Goal: Transaction & Acquisition: Download file/media

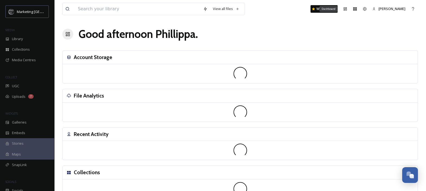
scroll to position [226, 0]
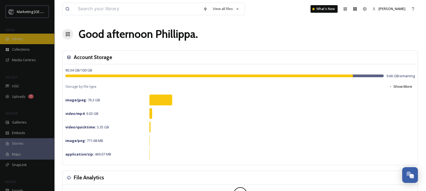
click at [13, 37] on span "Library" at bounding box center [17, 38] width 11 height 5
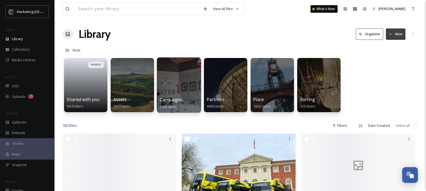
click at [178, 79] on div at bounding box center [179, 85] width 44 height 55
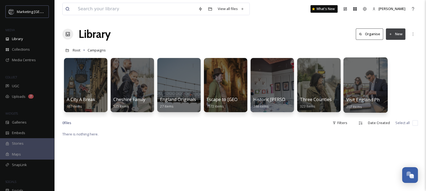
click at [356, 95] on div at bounding box center [366, 85] width 44 height 55
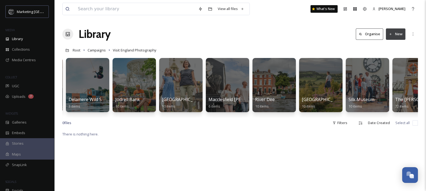
scroll to position [0, 371]
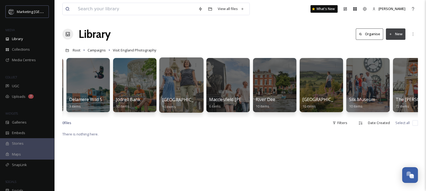
click at [181, 71] on div at bounding box center [181, 85] width 44 height 55
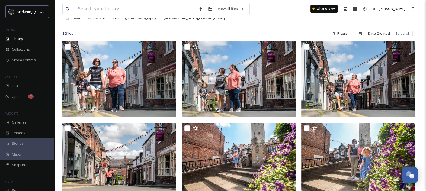
scroll to position [30, 0]
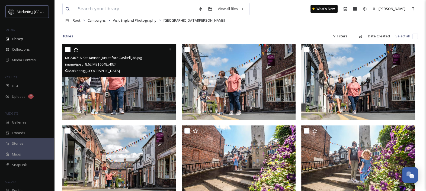
click at [143, 87] on img at bounding box center [119, 82] width 114 height 76
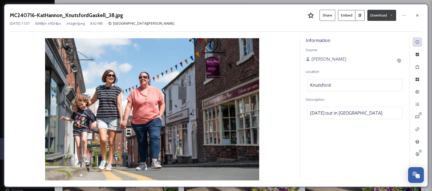
click at [391, 18] on button "Download" at bounding box center [381, 15] width 29 height 11
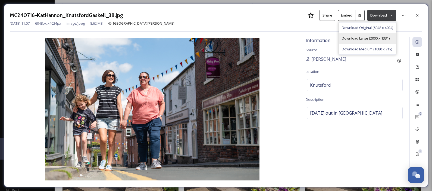
click at [379, 38] on span "Download Large (2000 x 1331)" at bounding box center [366, 38] width 48 height 5
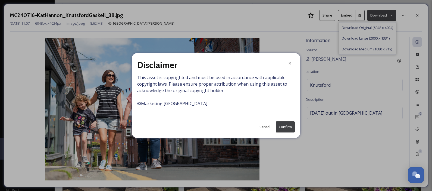
click at [284, 127] on button "Confirm" at bounding box center [285, 127] width 19 height 11
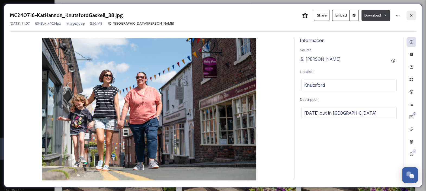
click at [413, 15] on icon at bounding box center [412, 15] width 4 height 4
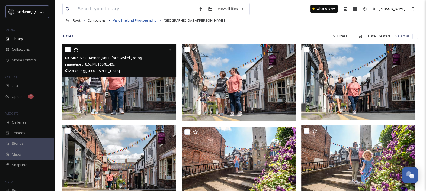
click at [145, 22] on span "Visit England Photography" at bounding box center [135, 20] width 44 height 5
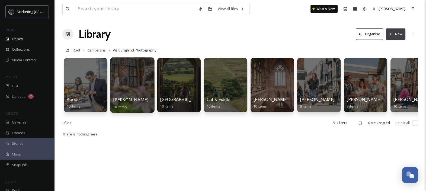
click at [139, 86] on div at bounding box center [132, 85] width 44 height 55
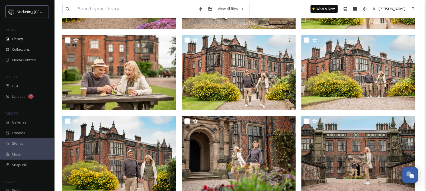
scroll to position [120, 0]
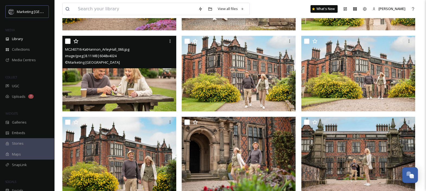
click at [123, 94] on img at bounding box center [119, 74] width 114 height 76
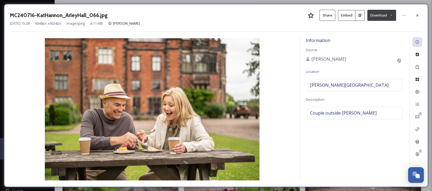
click at [389, 15] on icon at bounding box center [391, 16] width 4 height 4
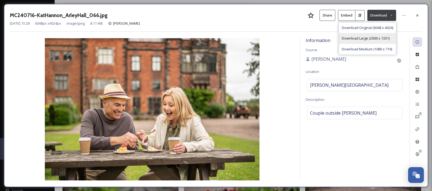
click at [369, 37] on span "Download Large (2000 x 1331)" at bounding box center [366, 38] width 48 height 5
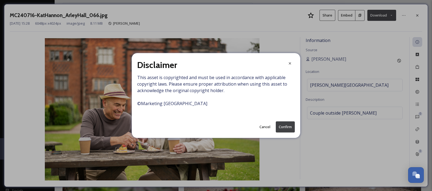
click at [288, 127] on button "Confirm" at bounding box center [285, 127] width 19 height 11
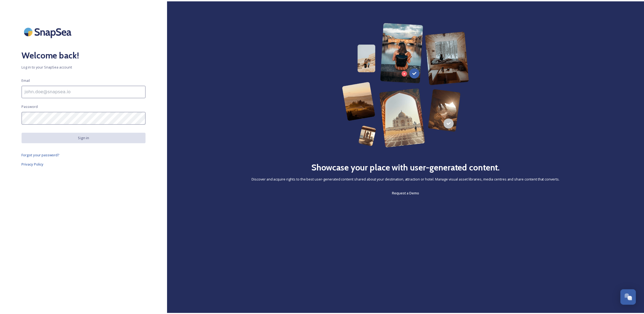
scroll to position [206, 0]
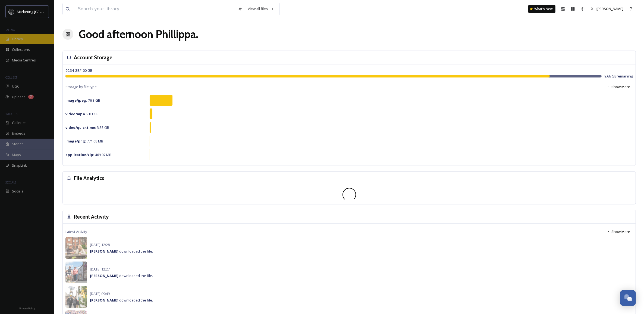
click at [15, 40] on span "Library" at bounding box center [17, 38] width 11 height 5
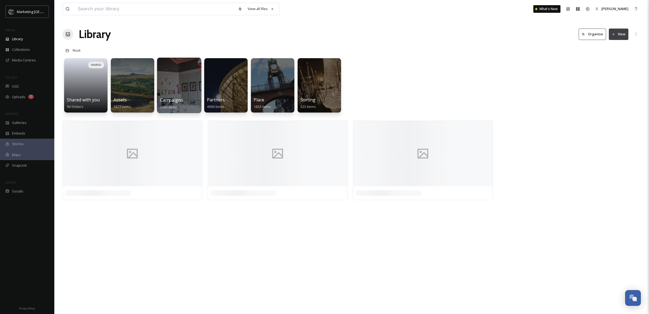
click at [180, 90] on div at bounding box center [179, 85] width 44 height 55
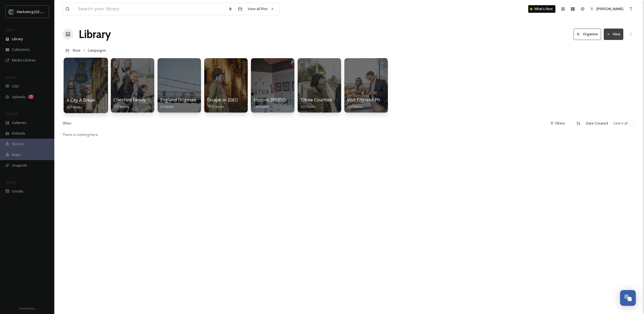
click at [88, 82] on div at bounding box center [86, 85] width 44 height 55
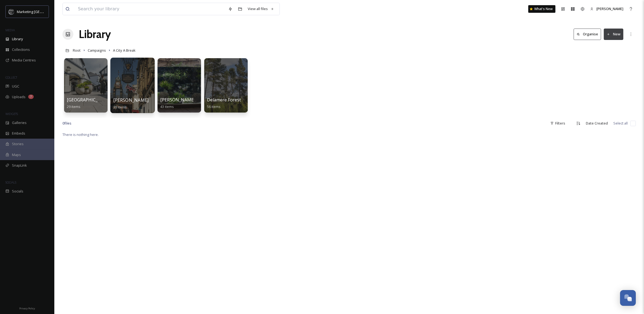
click at [136, 83] on div at bounding box center [132, 85] width 44 height 55
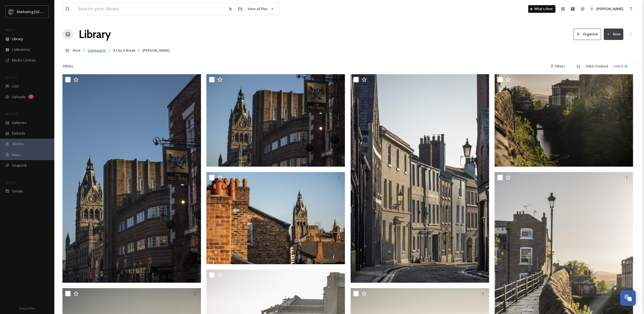
click at [100, 53] on span "Campaigns" at bounding box center [97, 50] width 18 height 5
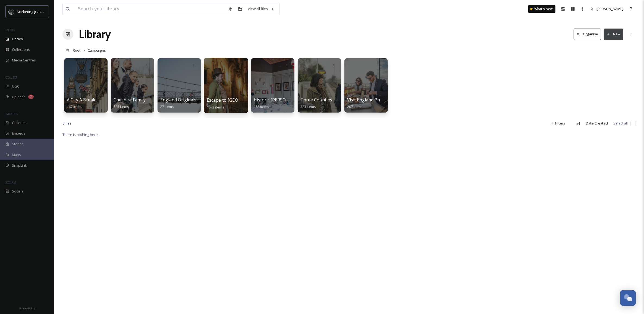
click at [229, 86] on div at bounding box center [226, 85] width 44 height 55
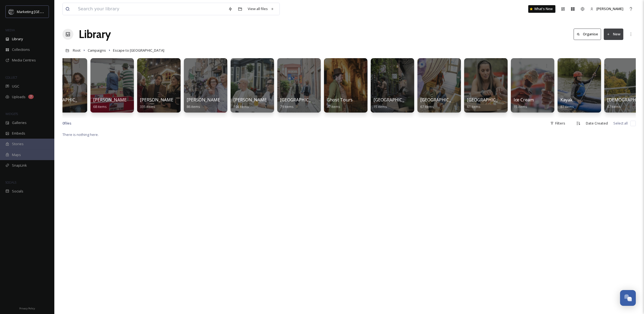
scroll to position [0, 206]
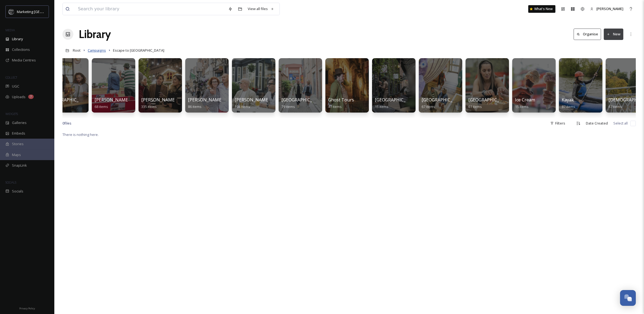
click at [91, 51] on span "Campaigns" at bounding box center [97, 50] width 18 height 5
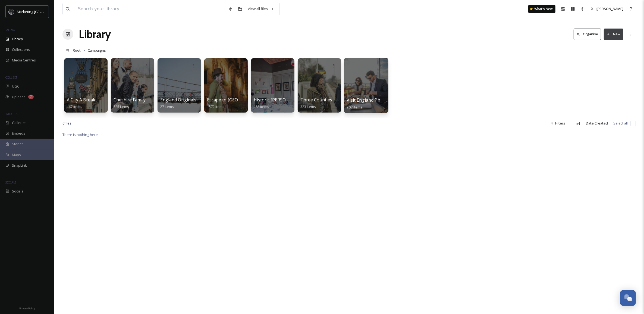
click at [366, 89] on div at bounding box center [366, 85] width 44 height 55
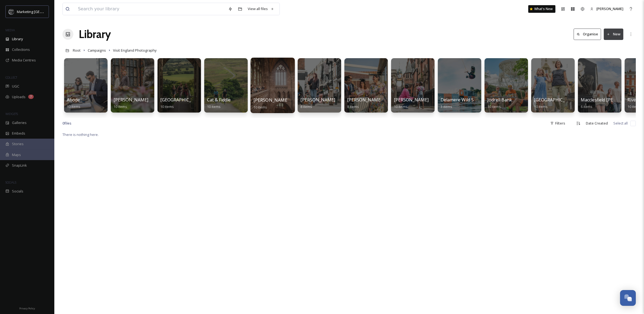
click at [274, 92] on div at bounding box center [272, 85] width 44 height 55
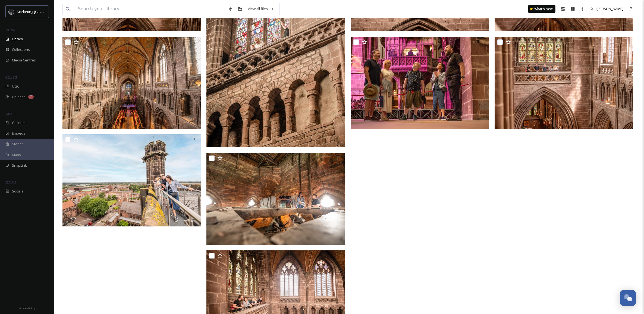
scroll to position [173, 0]
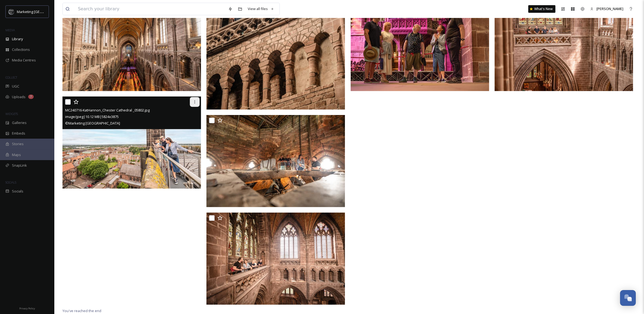
click at [194, 99] on div at bounding box center [195, 102] width 10 height 10
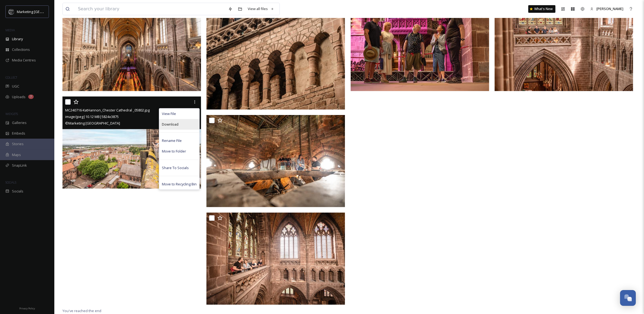
click at [169, 124] on span "Download" at bounding box center [170, 124] width 17 height 5
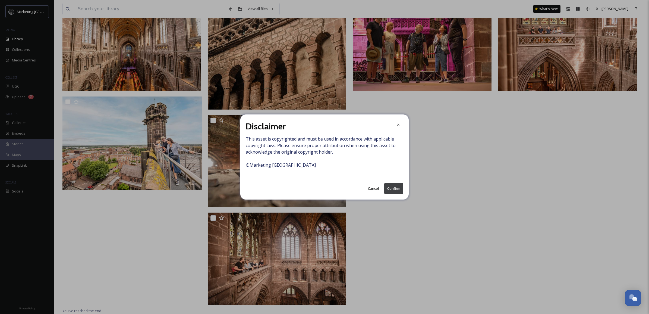
click at [395, 189] on button "Confirm" at bounding box center [393, 188] width 19 height 11
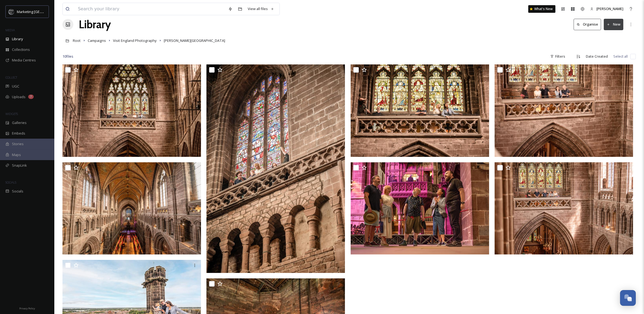
scroll to position [0, 0]
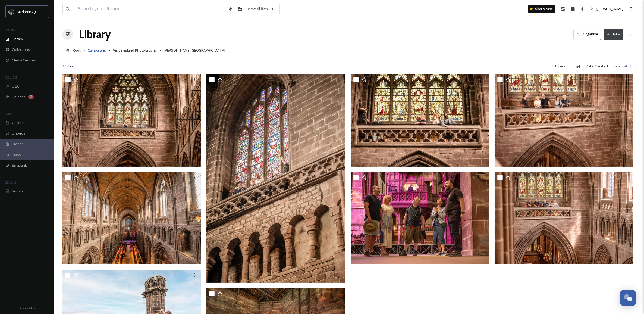
click at [99, 49] on span "Campaigns" at bounding box center [97, 50] width 18 height 5
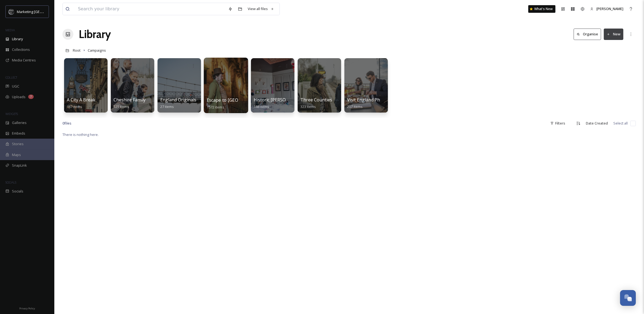
click at [219, 89] on div at bounding box center [226, 85] width 44 height 55
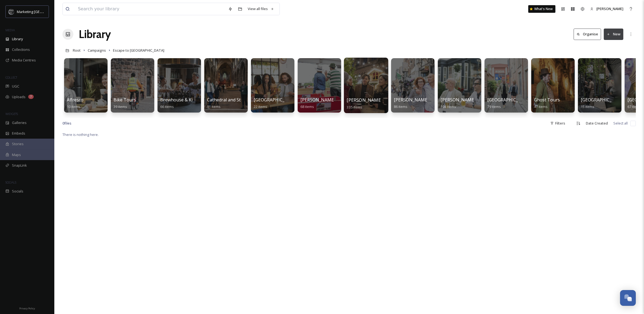
click at [371, 82] on div at bounding box center [366, 85] width 44 height 55
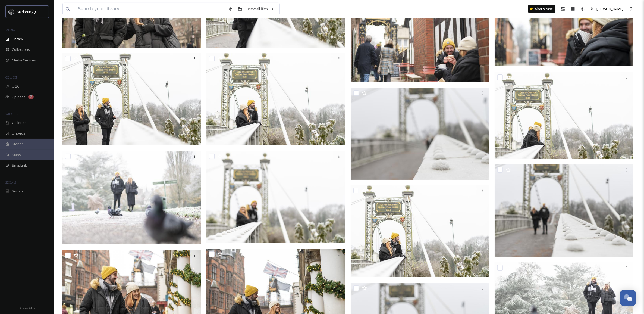
scroll to position [3333, 0]
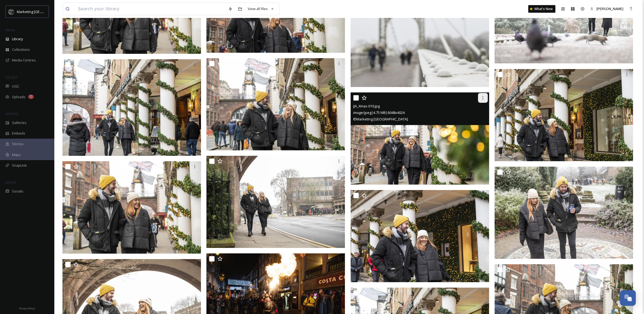
click at [482, 98] on icon at bounding box center [483, 98] width 4 height 4
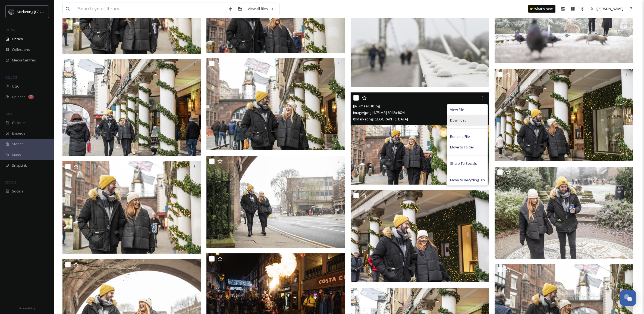
click at [465, 119] on span "Download" at bounding box center [458, 120] width 17 height 5
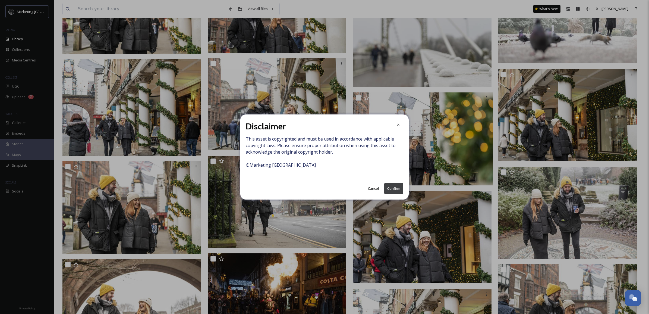
click at [393, 191] on button "Confirm" at bounding box center [393, 188] width 19 height 11
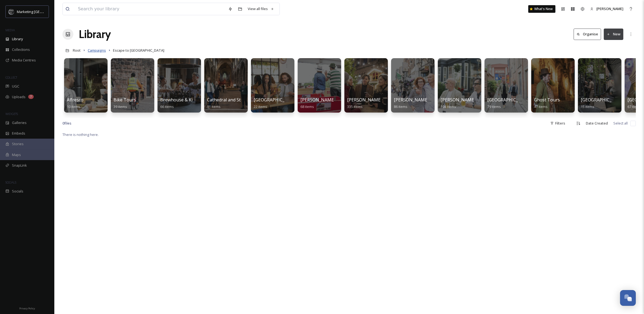
click at [100, 49] on span "Campaigns" at bounding box center [97, 50] width 18 height 5
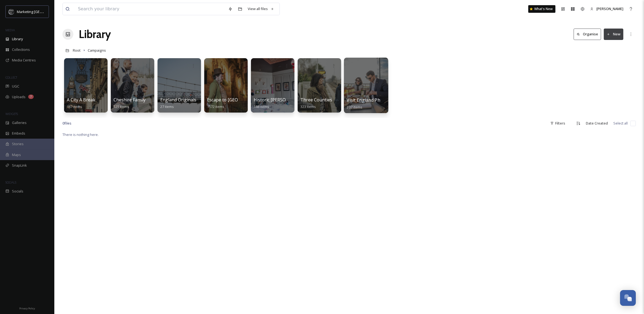
click at [363, 92] on div at bounding box center [366, 85] width 44 height 55
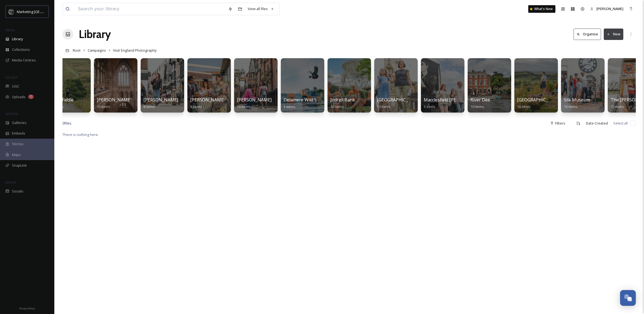
scroll to position [0, 174]
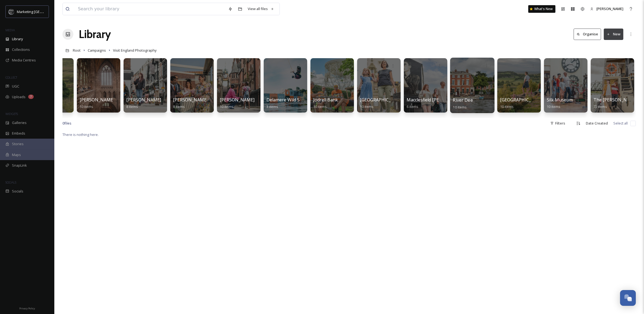
click at [458, 90] on div at bounding box center [472, 85] width 44 height 55
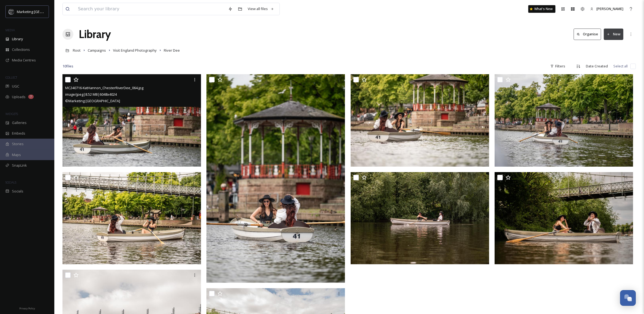
click at [164, 127] on img at bounding box center [131, 120] width 138 height 92
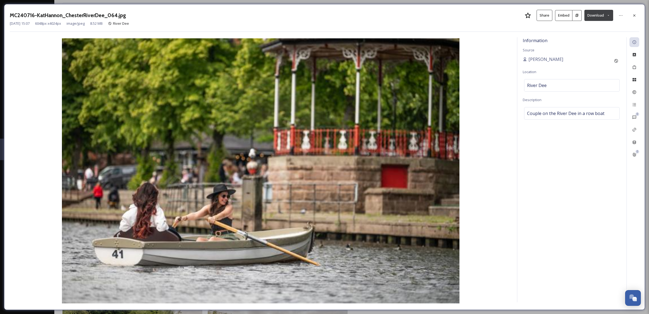
click at [605, 17] on button "Download" at bounding box center [598, 15] width 29 height 11
click at [591, 37] on span "Download Large (2000 x 1331)" at bounding box center [583, 38] width 48 height 5
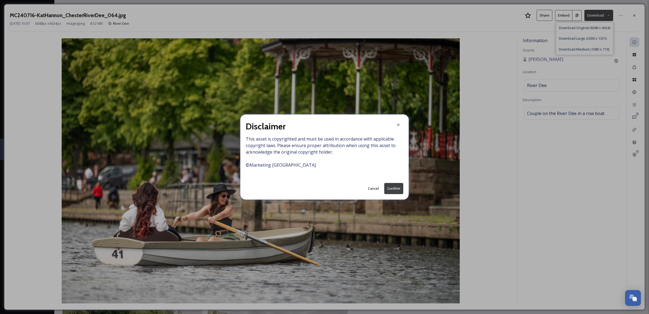
click at [390, 189] on button "Confirm" at bounding box center [393, 188] width 19 height 11
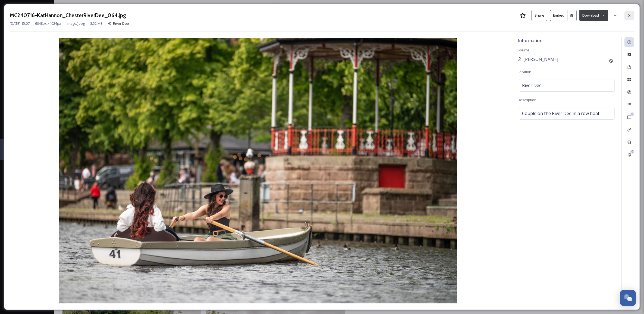
click at [631, 17] on div at bounding box center [629, 16] width 10 height 10
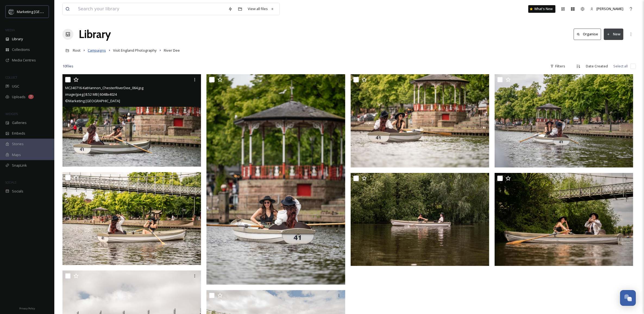
click at [101, 50] on span "Campaigns" at bounding box center [97, 50] width 18 height 5
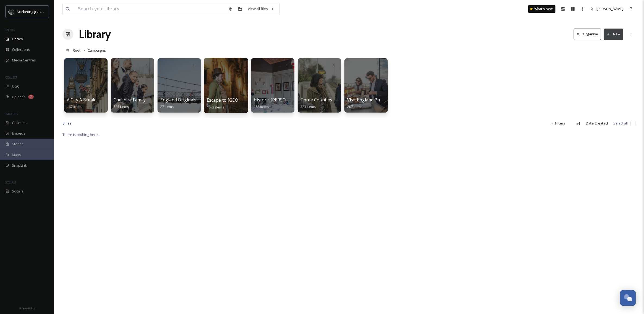
click at [222, 92] on div at bounding box center [226, 85] width 44 height 55
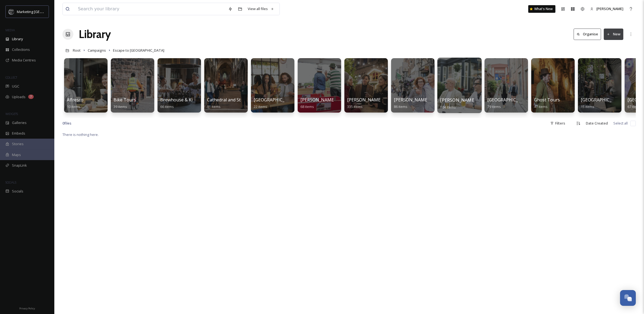
click at [462, 74] on div at bounding box center [459, 85] width 44 height 55
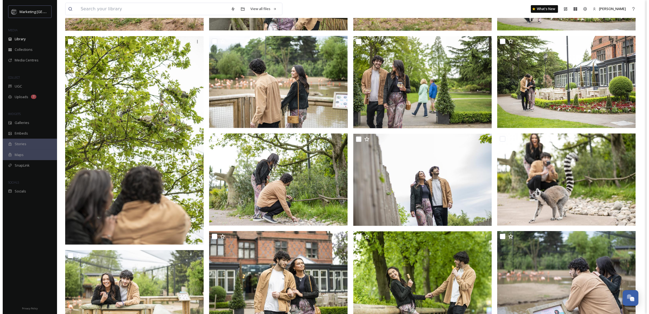
scroll to position [241, 0]
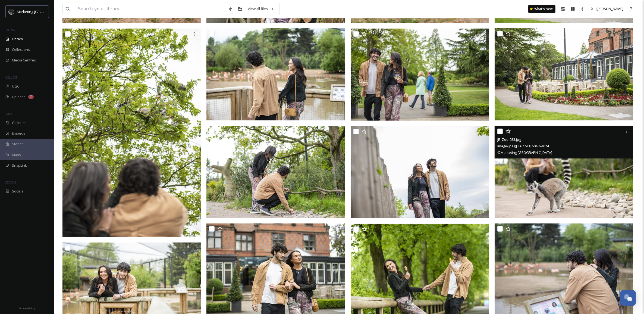
click at [568, 205] on img at bounding box center [563, 172] width 138 height 92
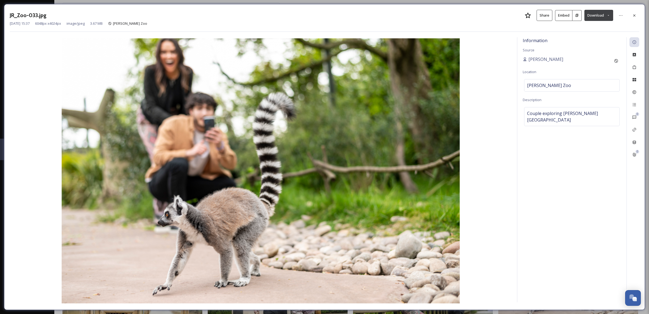
click at [607, 12] on button "Download" at bounding box center [598, 15] width 29 height 11
click at [590, 39] on span "Download Large (2000 x 1331)" at bounding box center [583, 38] width 48 height 5
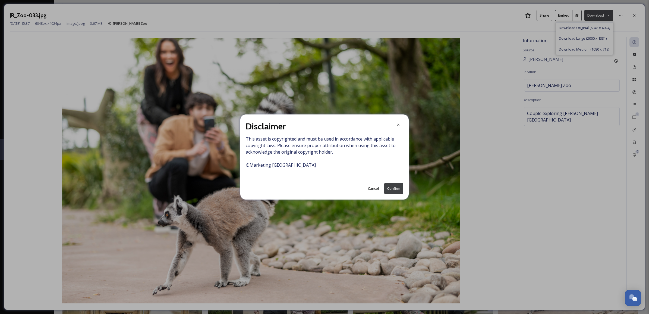
click at [393, 189] on button "Confirm" at bounding box center [393, 188] width 19 height 11
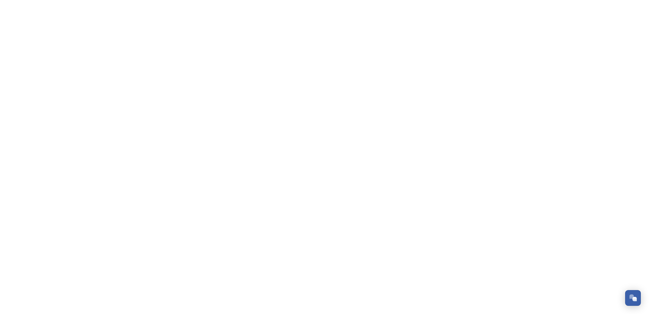
scroll to position [206, 0]
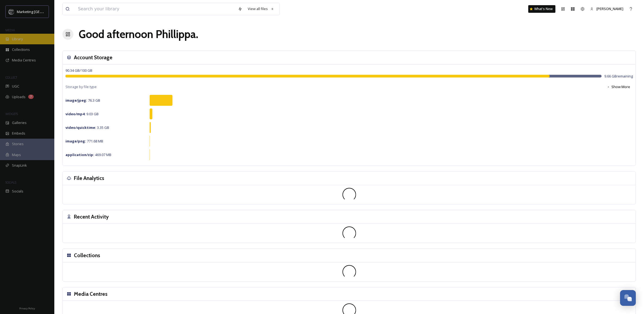
click at [16, 39] on span "Library" at bounding box center [17, 38] width 11 height 5
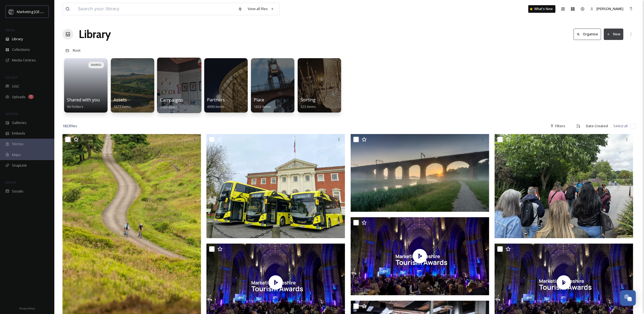
click at [175, 92] on div at bounding box center [179, 85] width 44 height 55
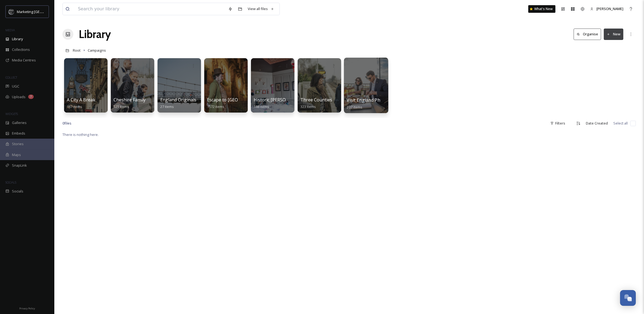
click at [367, 78] on div at bounding box center [366, 85] width 44 height 55
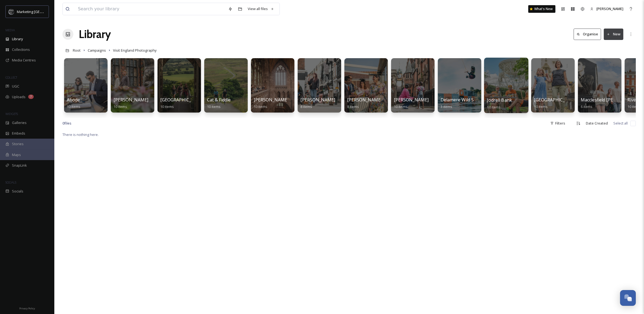
click at [513, 90] on div at bounding box center [506, 85] width 44 height 55
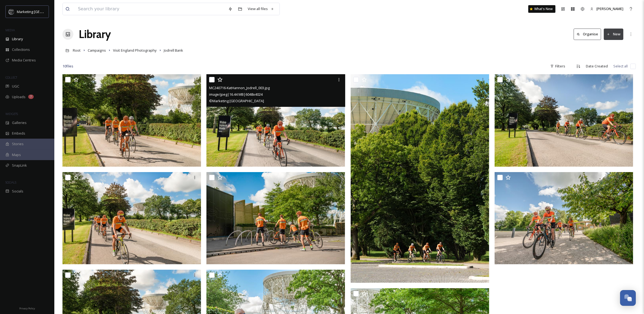
click at [305, 132] on img at bounding box center [275, 120] width 138 height 92
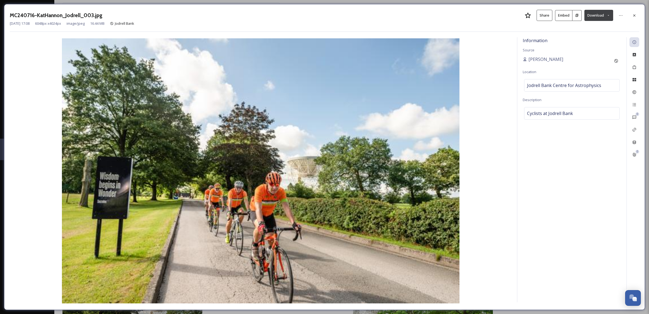
click at [608, 16] on icon at bounding box center [608, 16] width 4 height 4
click at [594, 40] on span "Download Large (2000 x 1331)" at bounding box center [583, 38] width 48 height 5
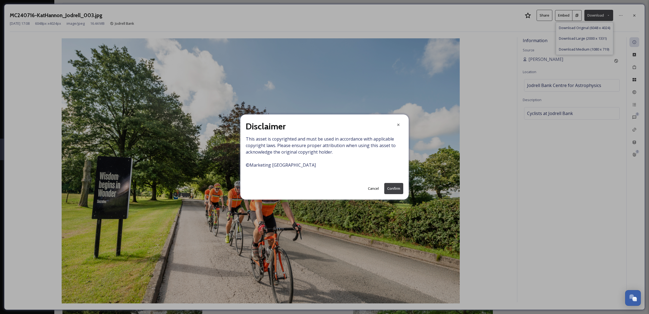
click at [400, 188] on button "Confirm" at bounding box center [393, 188] width 19 height 11
